Goal: Task Accomplishment & Management: Complete application form

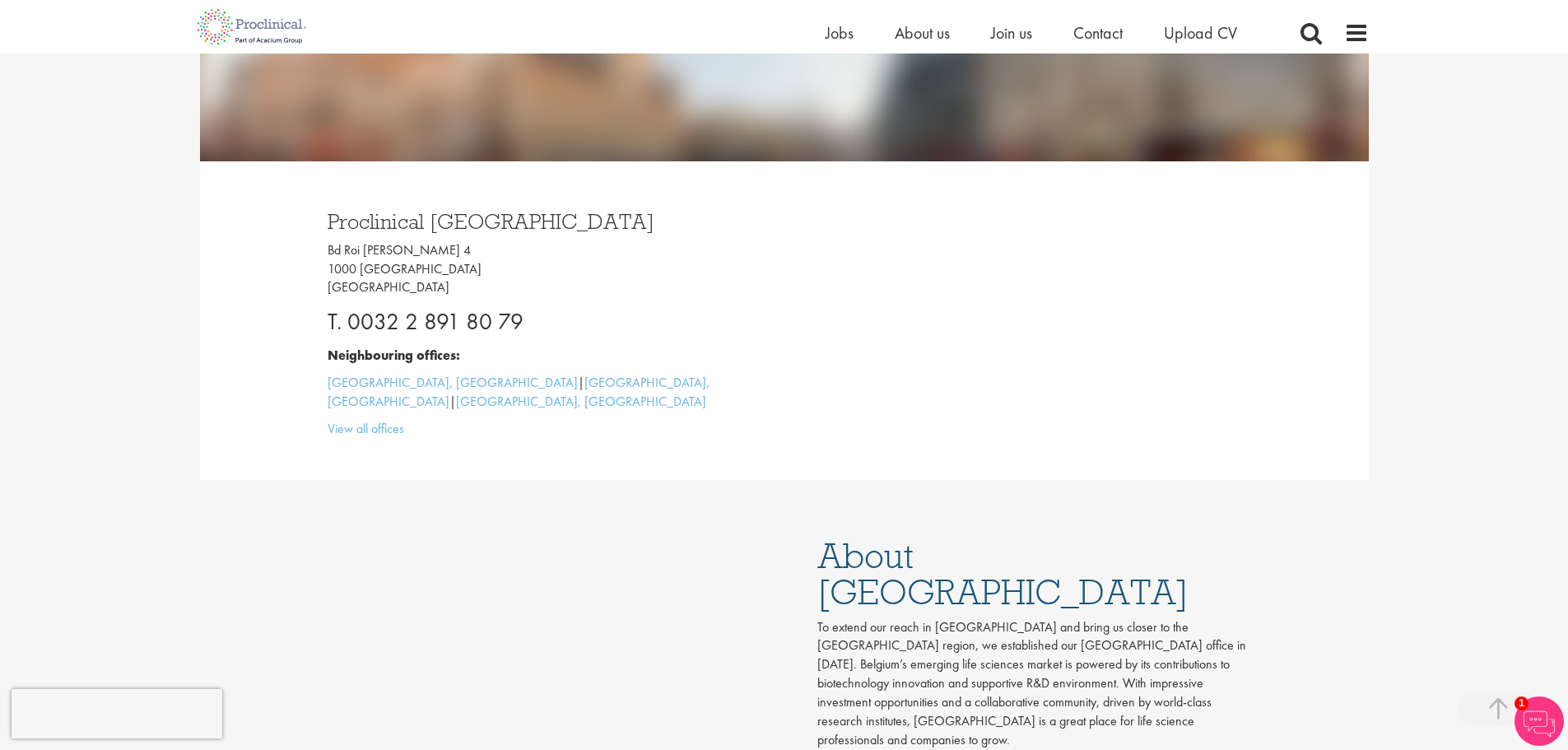
scroll to position [247, 0]
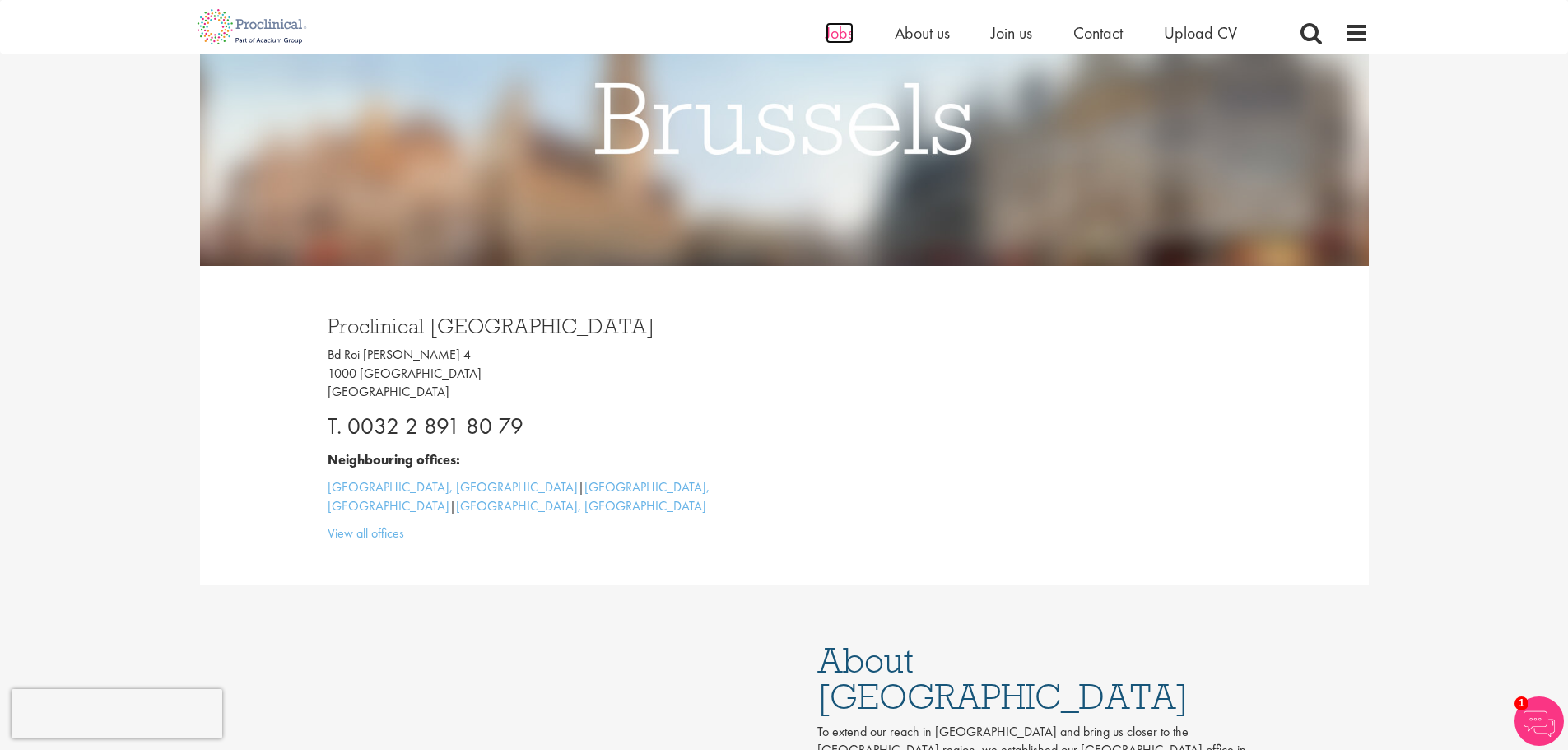
click at [827, 34] on span "Jobs" at bounding box center [839, 32] width 28 height 21
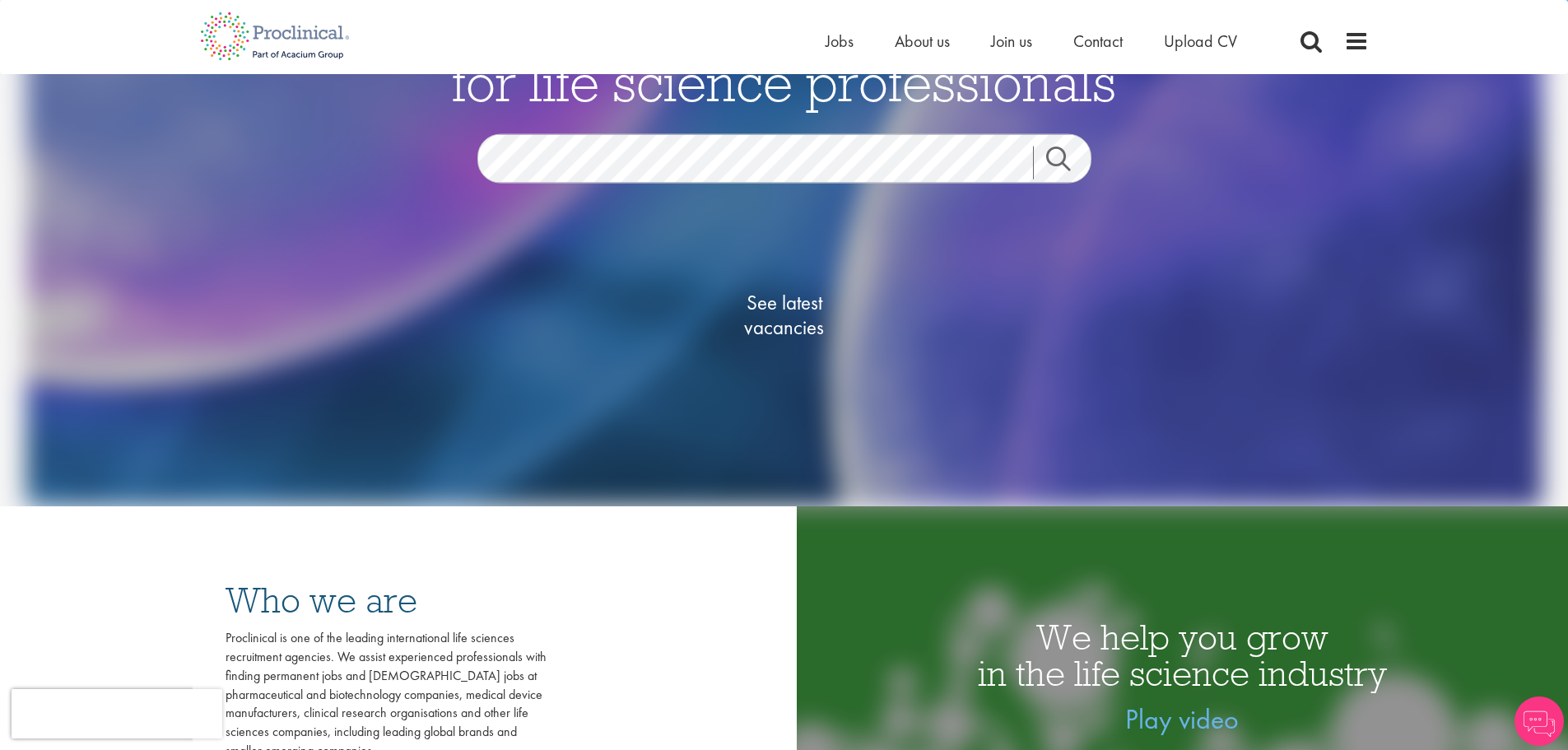
scroll to position [329, 0]
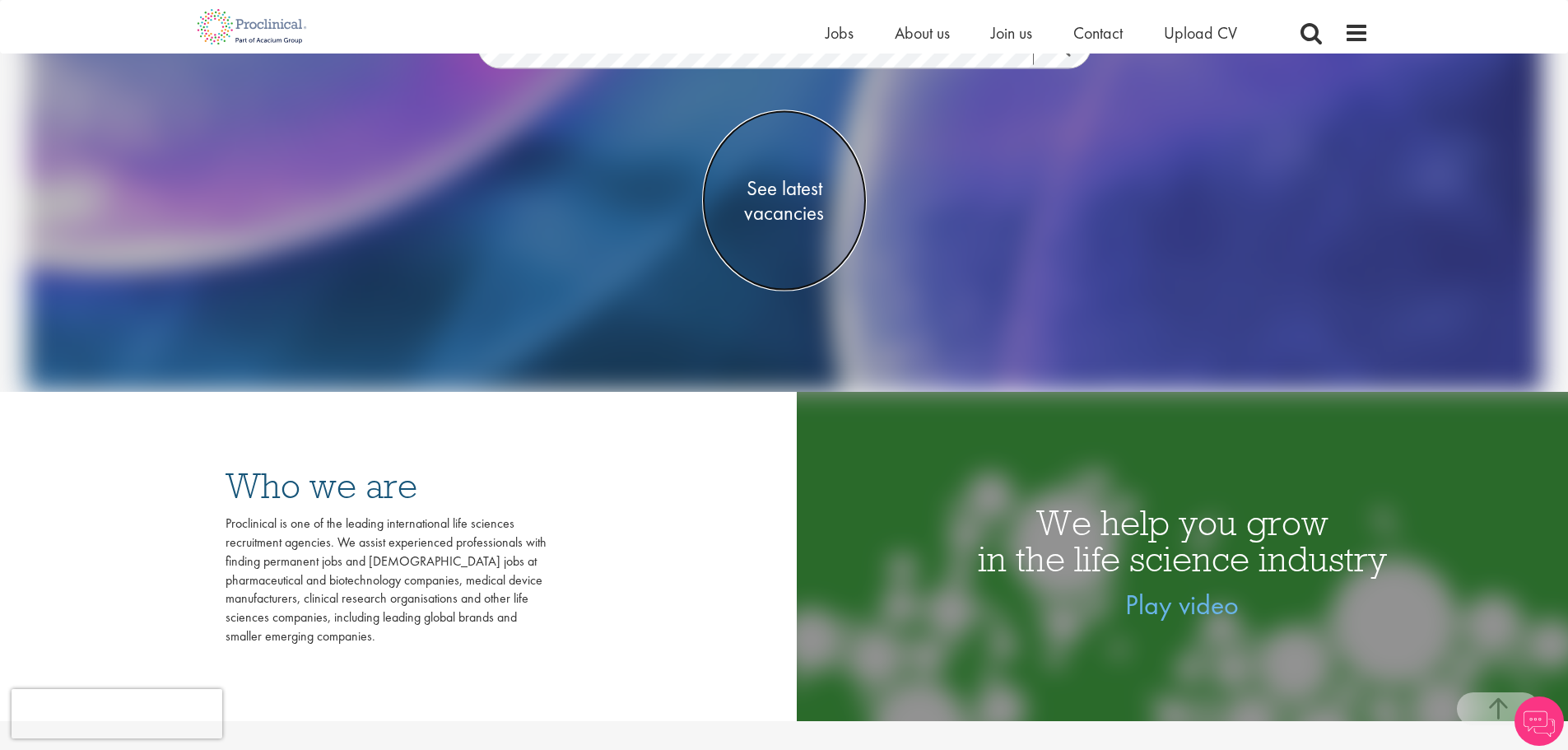
click at [800, 185] on span "See latest vacancies" at bounding box center [784, 201] width 165 height 49
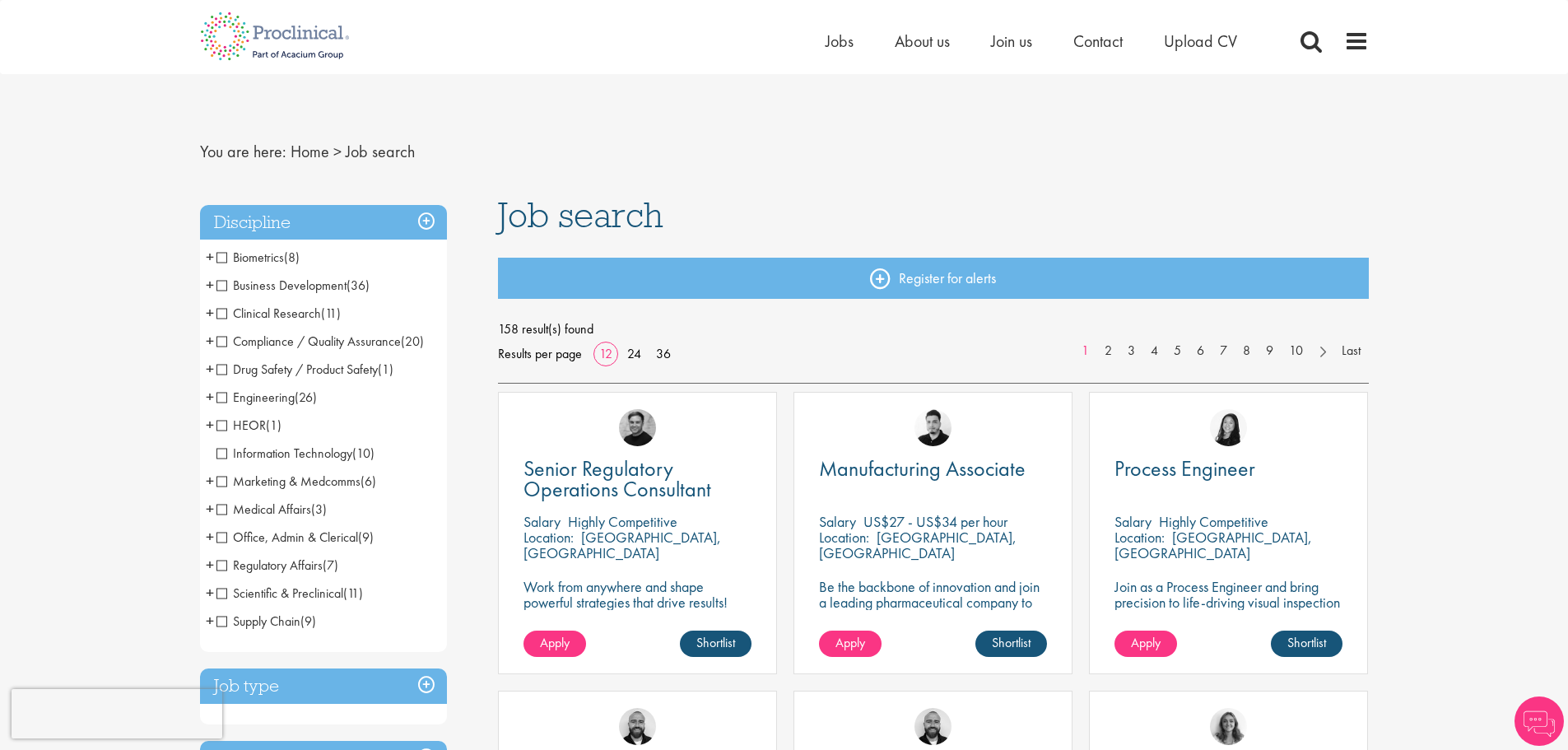
click at [227, 347] on span "Compliance / Quality Assurance" at bounding box center [308, 341] width 184 height 18
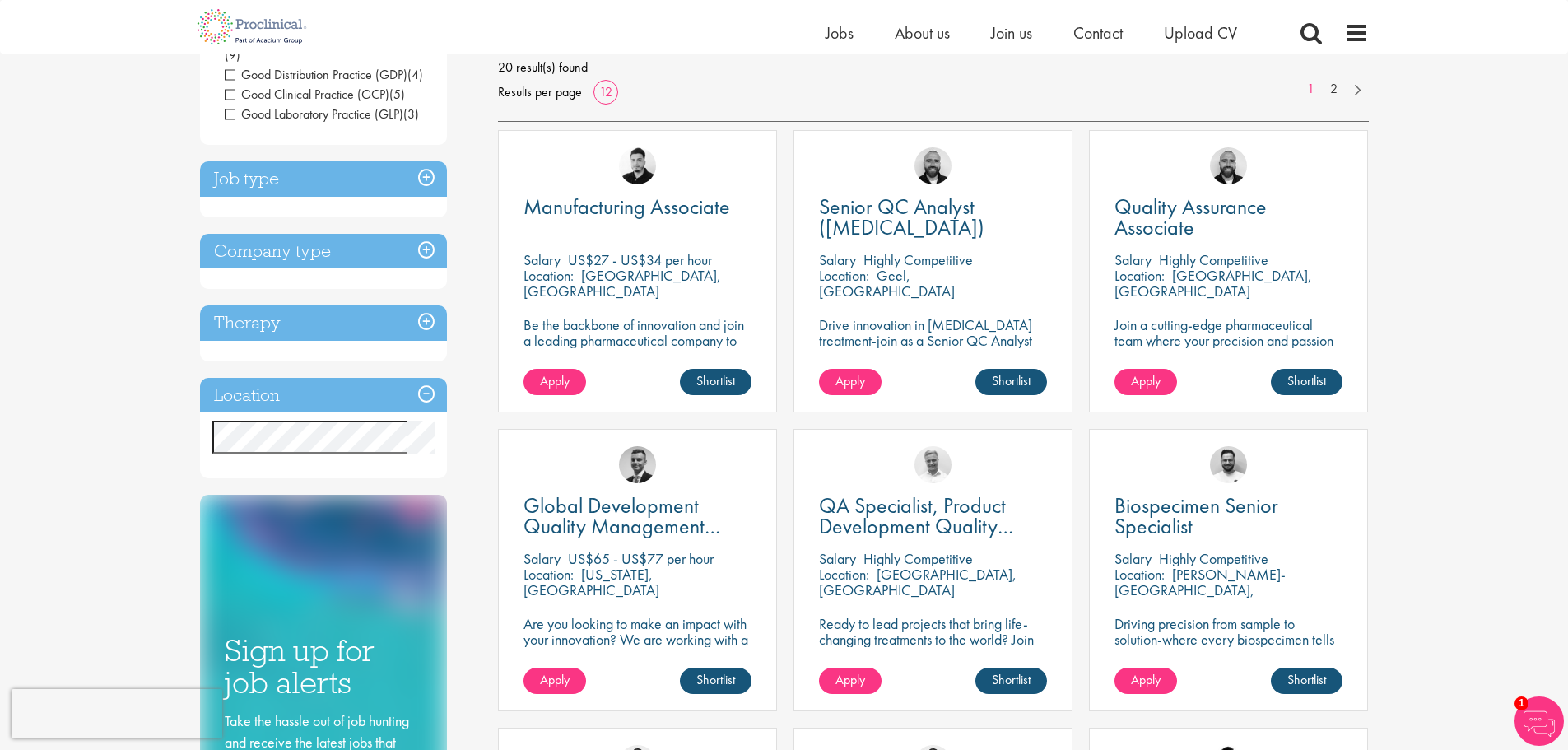
scroll to position [247, 0]
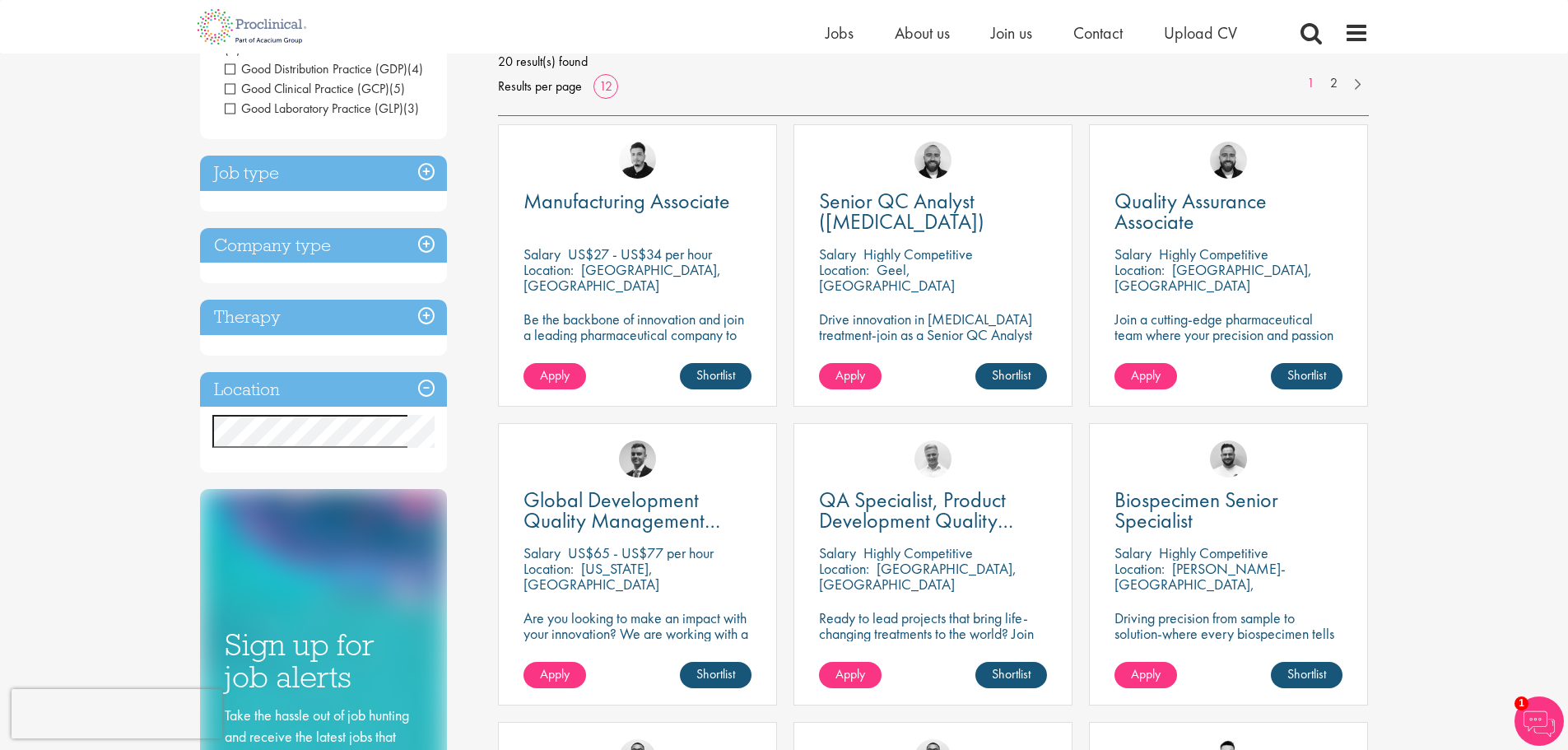
click at [242, 240] on h3 "Company type" at bounding box center [323, 246] width 247 height 35
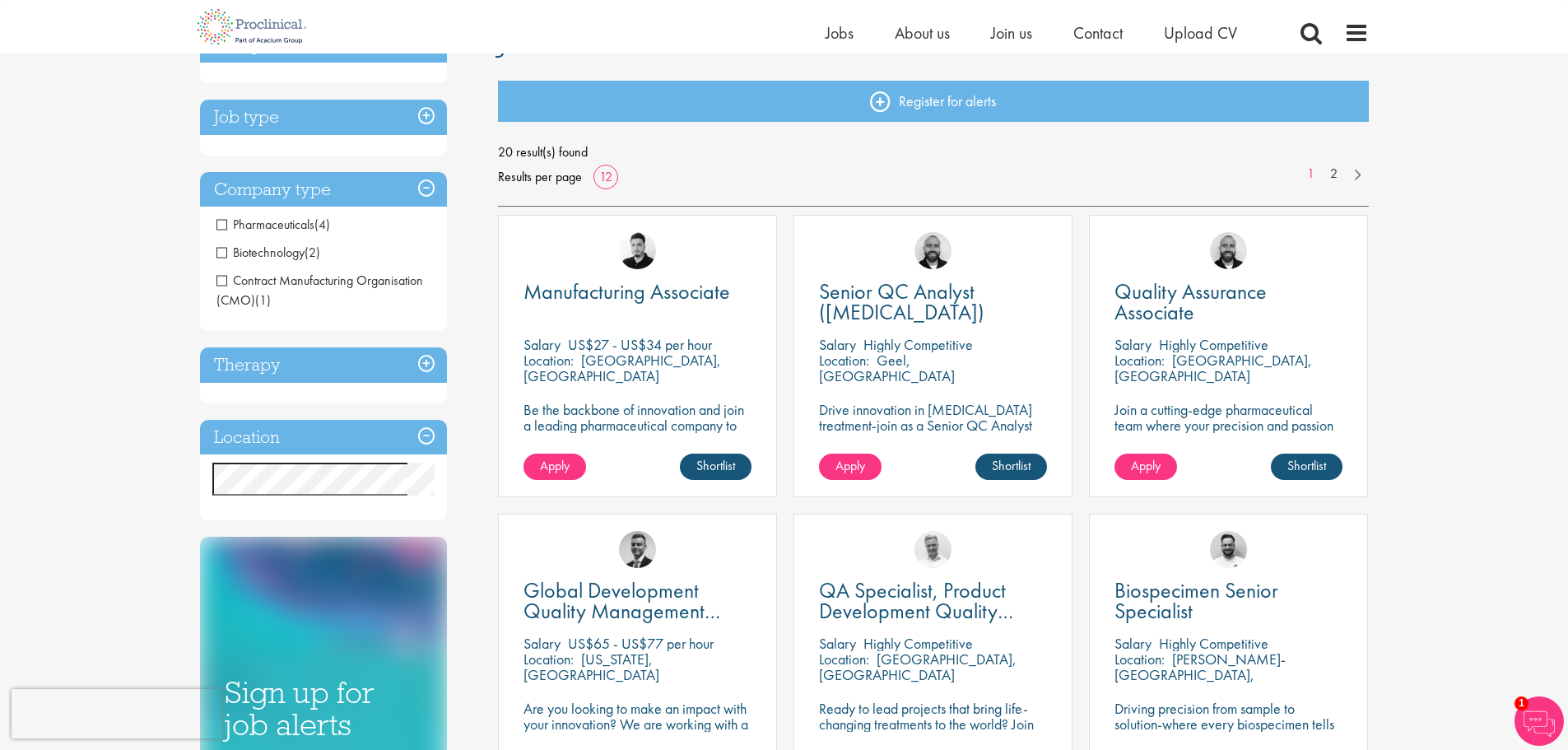
scroll to position [82, 0]
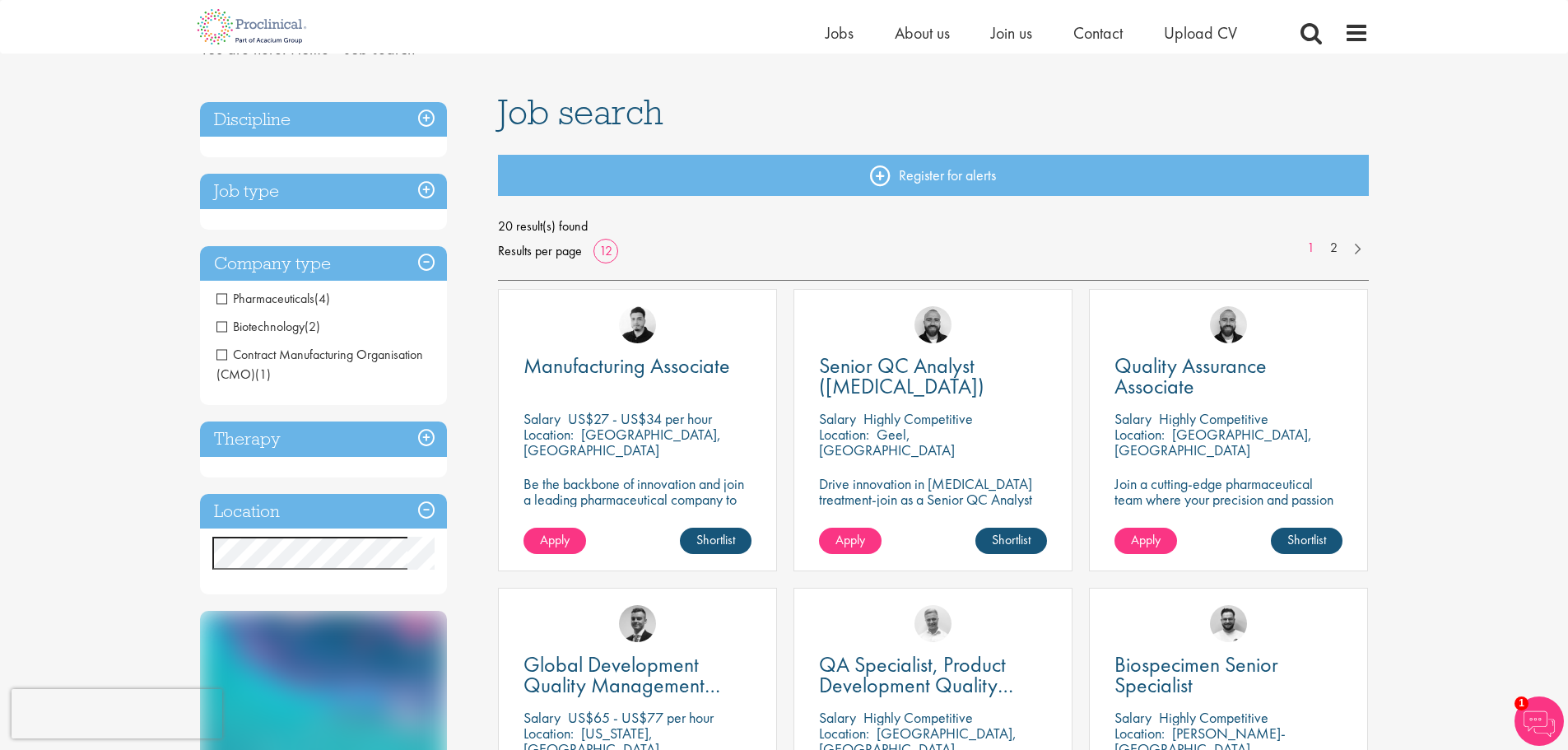
click at [251, 193] on h3 "Job type" at bounding box center [323, 191] width 247 height 35
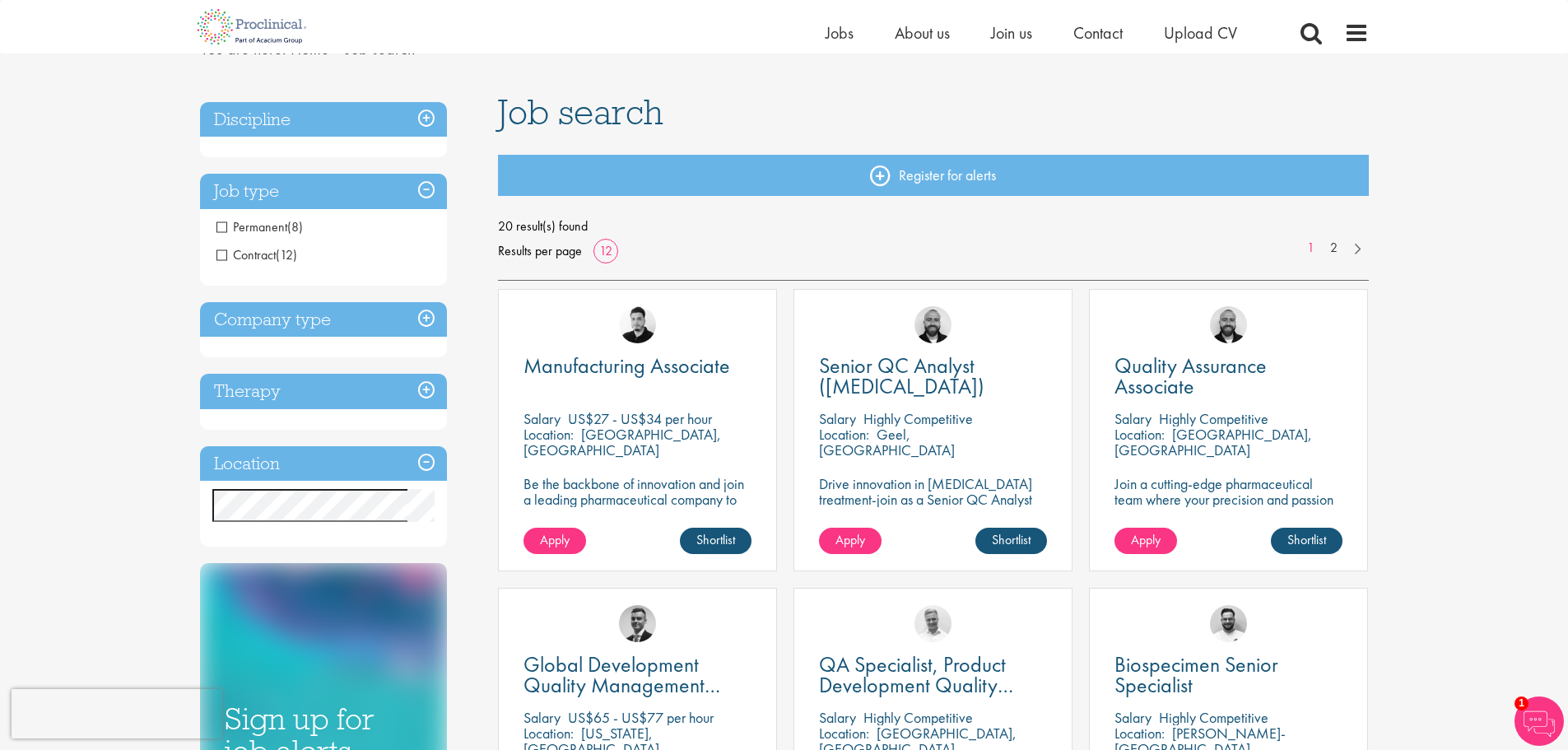
click at [224, 226] on span "Permanent" at bounding box center [251, 227] width 71 height 18
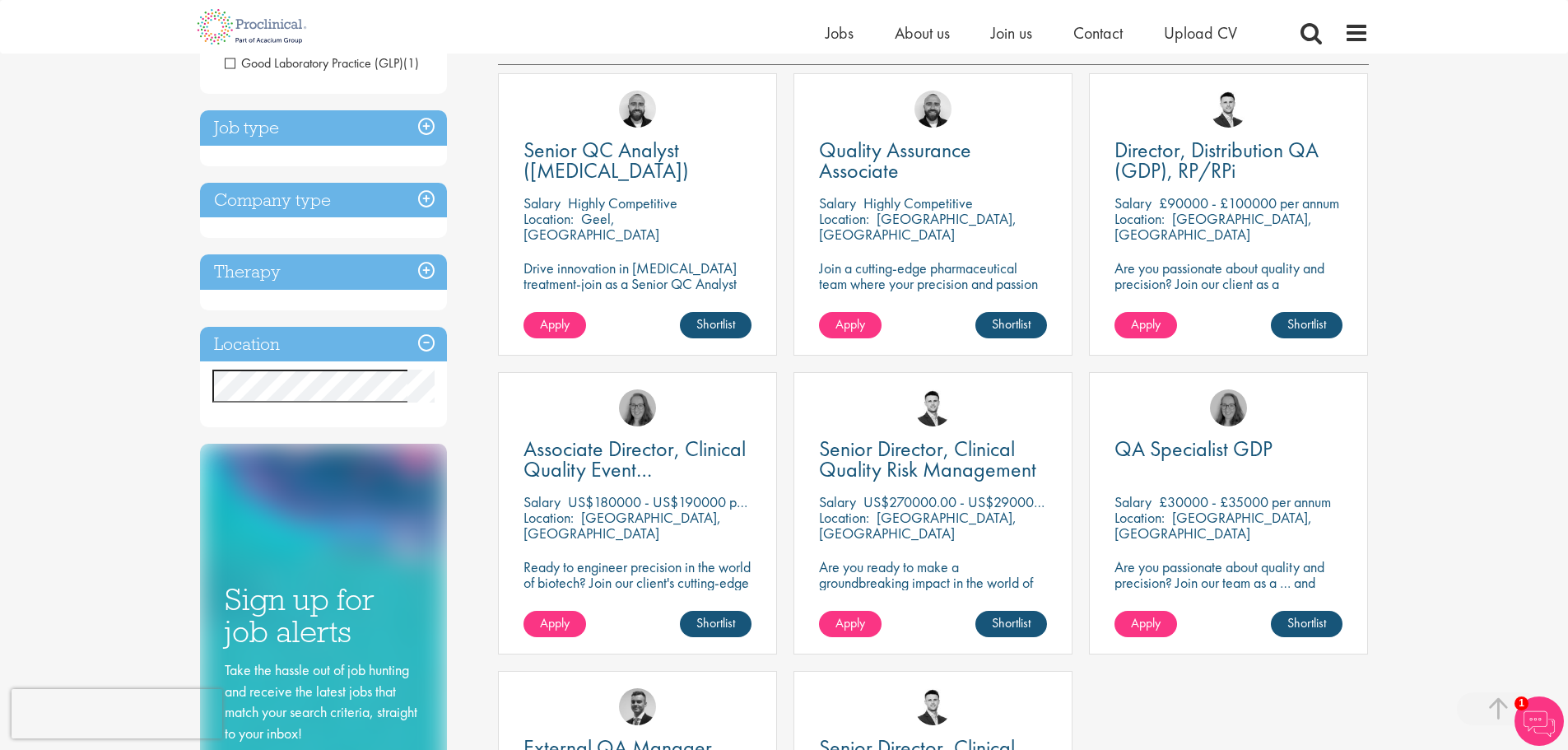
scroll to position [165, 0]
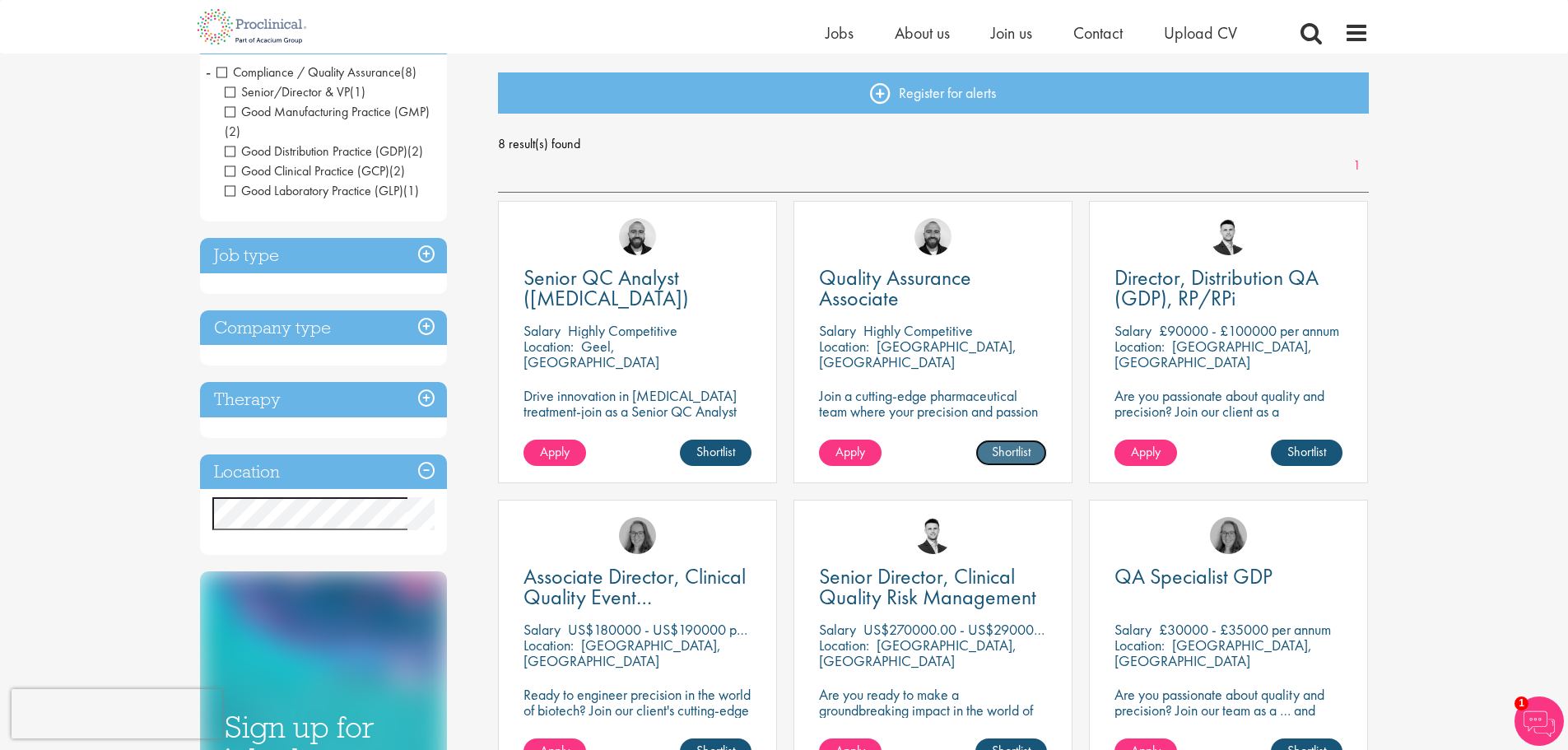
click at [1006, 455] on link "Shortlist" at bounding box center [1011, 452] width 71 height 26
click at [1007, 455] on link "Shortlisted" at bounding box center [1005, 452] width 85 height 26
click at [897, 348] on p "[GEOGRAPHIC_DATA], [GEOGRAPHIC_DATA]" at bounding box center [918, 353] width 198 height 34
click at [890, 278] on span "Quality Assurance Associate" at bounding box center [895, 288] width 153 height 49
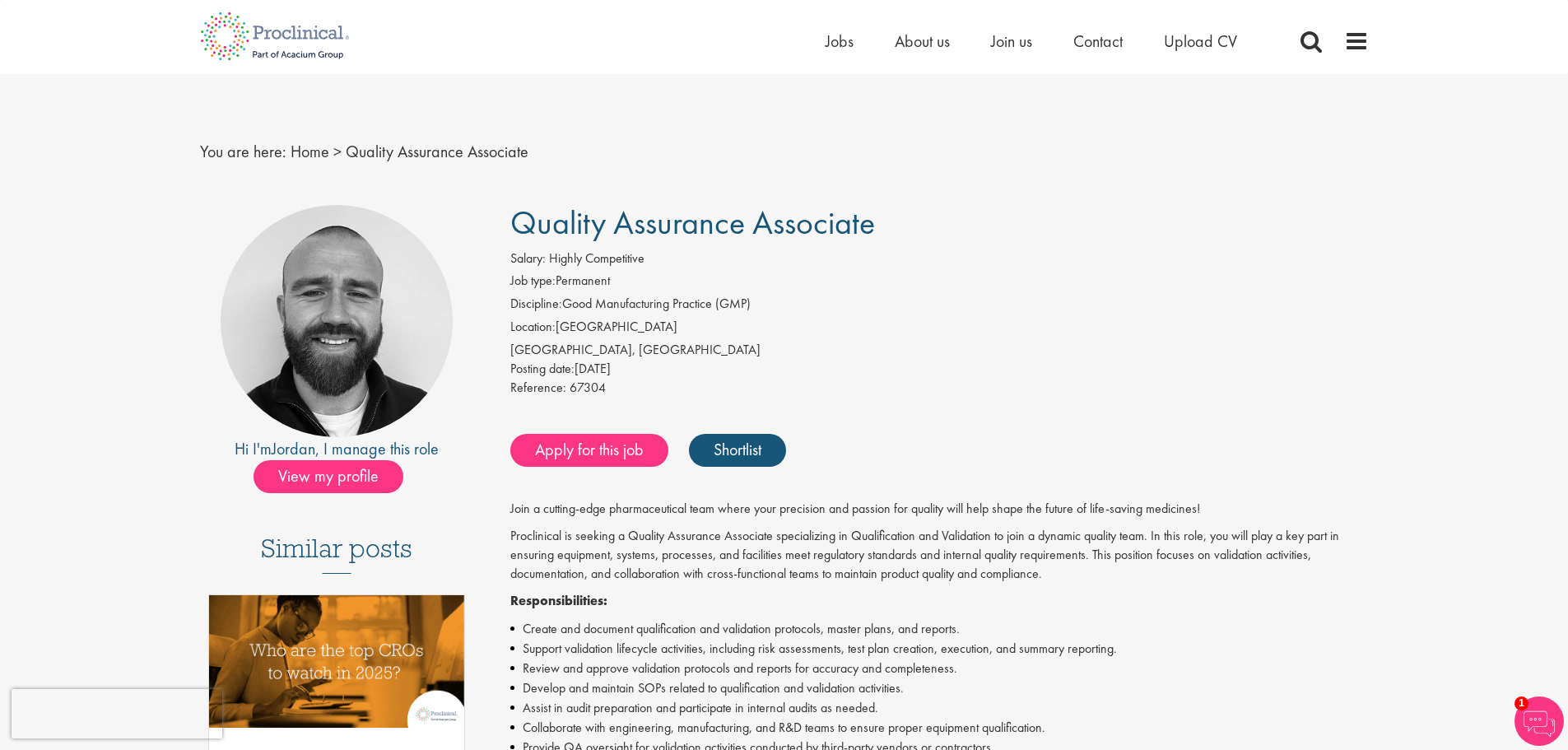
drag, startPoint x: 871, startPoint y: 230, endPoint x: 519, endPoint y: 221, distance: 352.1
click at [519, 221] on span "Quality Assurance Associate" at bounding box center [692, 222] width 364 height 42
copy span "Quality Assurance Associate"
click at [981, 250] on div "Salary: Highly Competitive" at bounding box center [939, 261] width 859 height 23
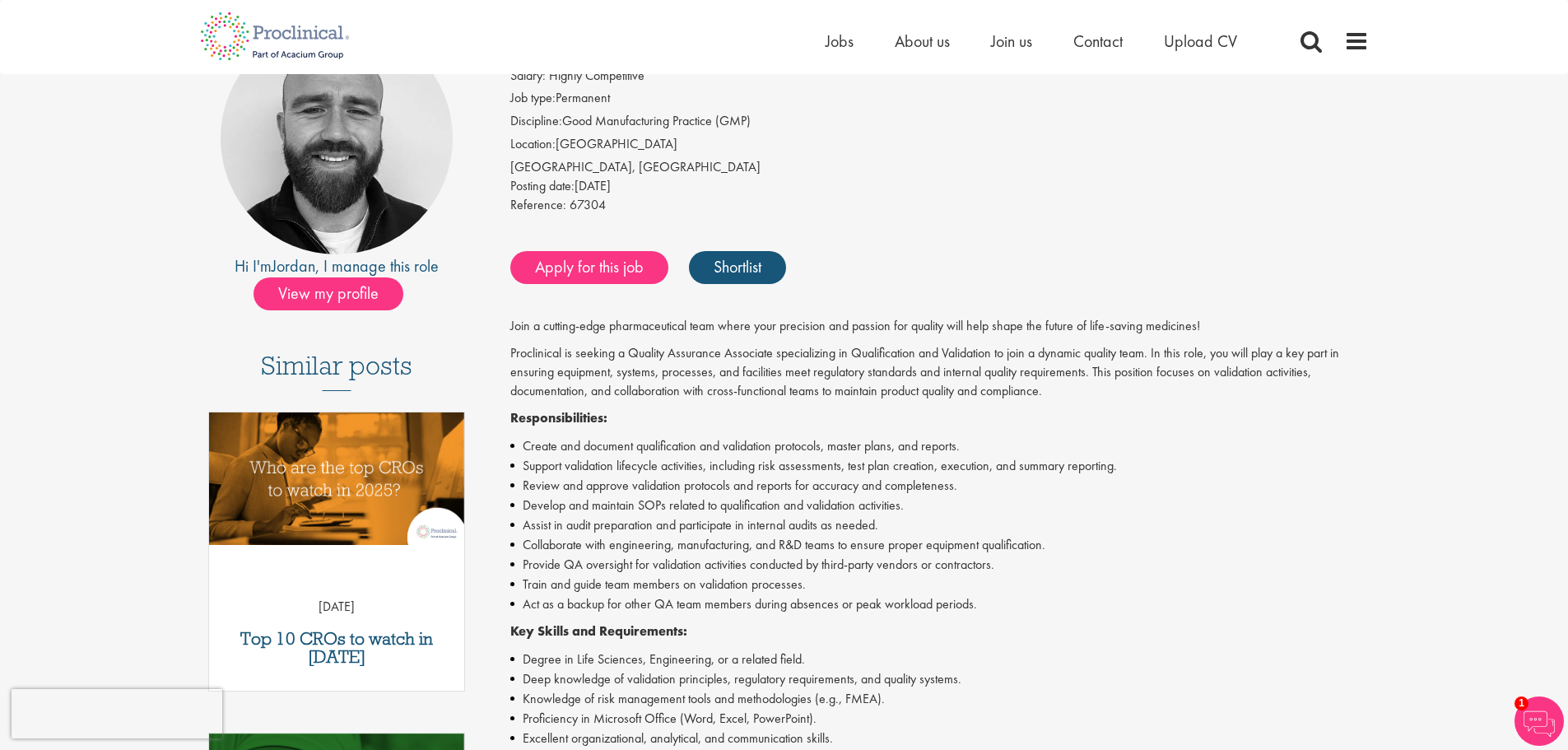
scroll to position [247, 0]
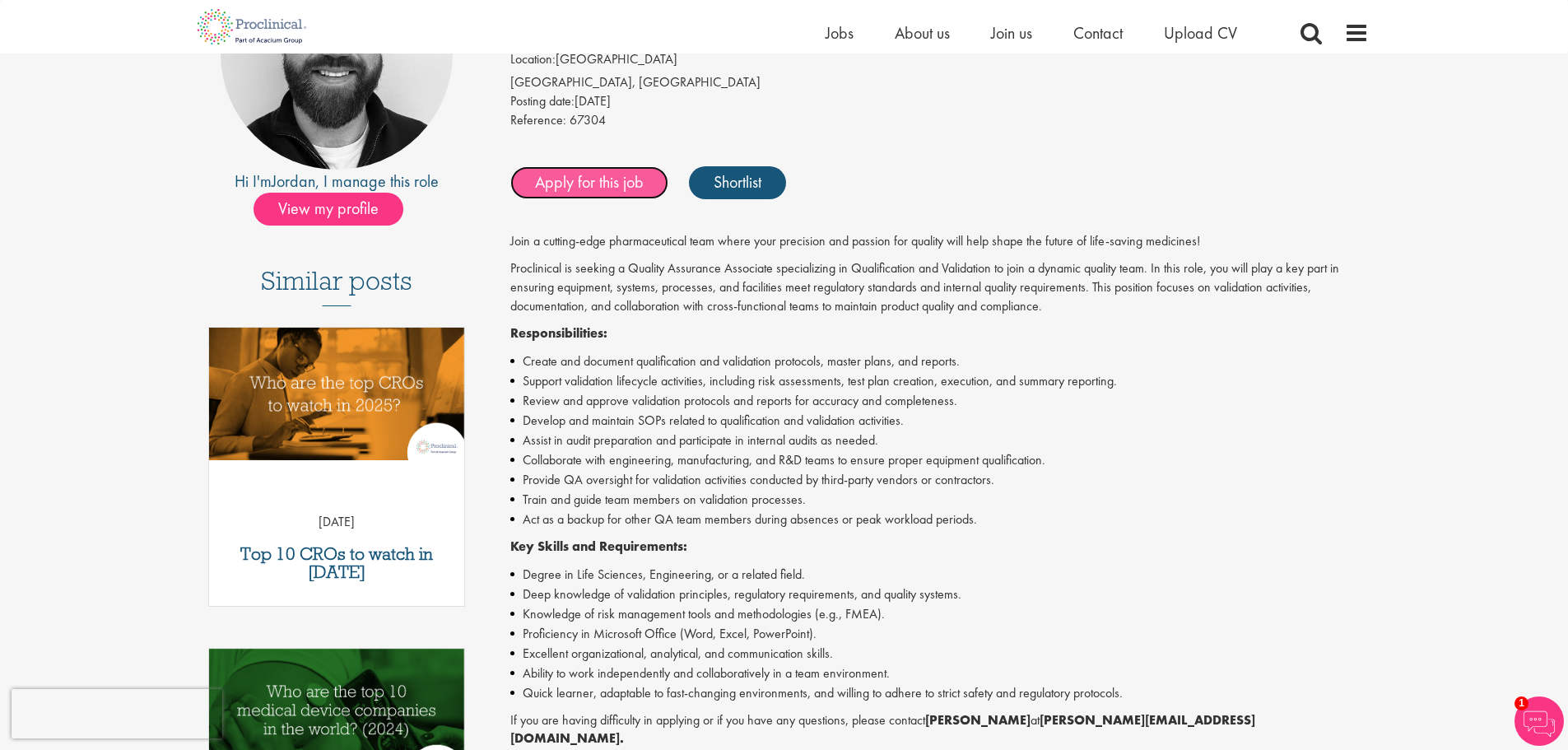
click at [614, 191] on link "Apply for this job" at bounding box center [589, 183] width 158 height 33
